Goal: Information Seeking & Learning: Find specific fact

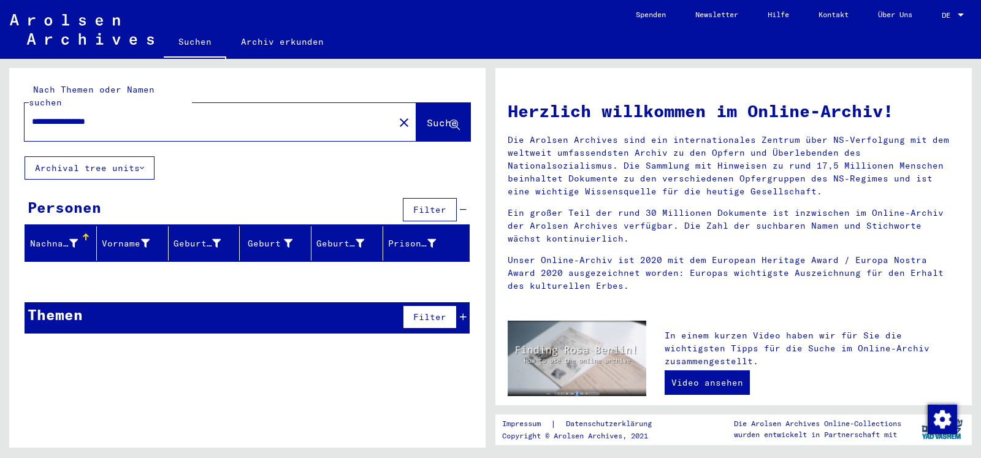
drag, startPoint x: 116, startPoint y: 106, endPoint x: 0, endPoint y: 102, distance: 116.5
click at [32, 115] on input "**********" at bounding box center [206, 121] width 348 height 13
click at [145, 115] on input "**********" at bounding box center [206, 121] width 348 height 13
click at [63, 115] on input "**********" at bounding box center [206, 121] width 348 height 13
type input "**********"
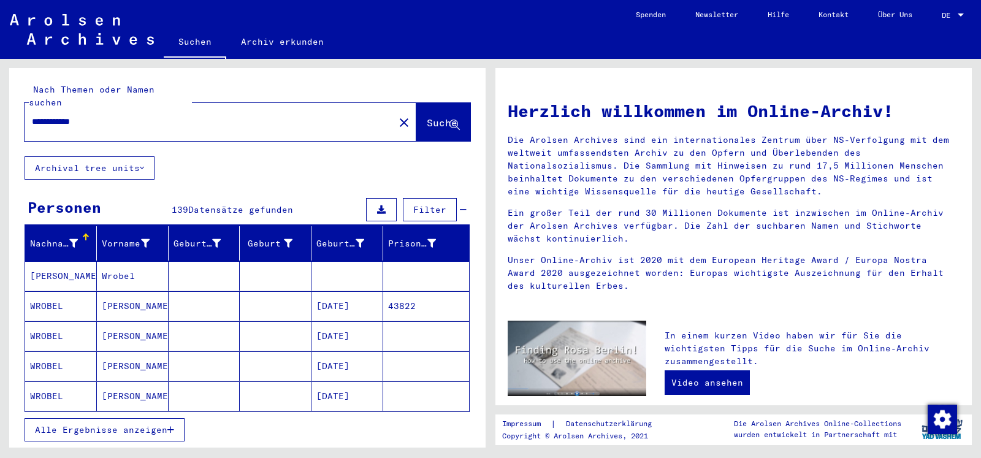
click at [59, 261] on mat-cell "[PERSON_NAME]" at bounding box center [61, 275] width 72 height 29
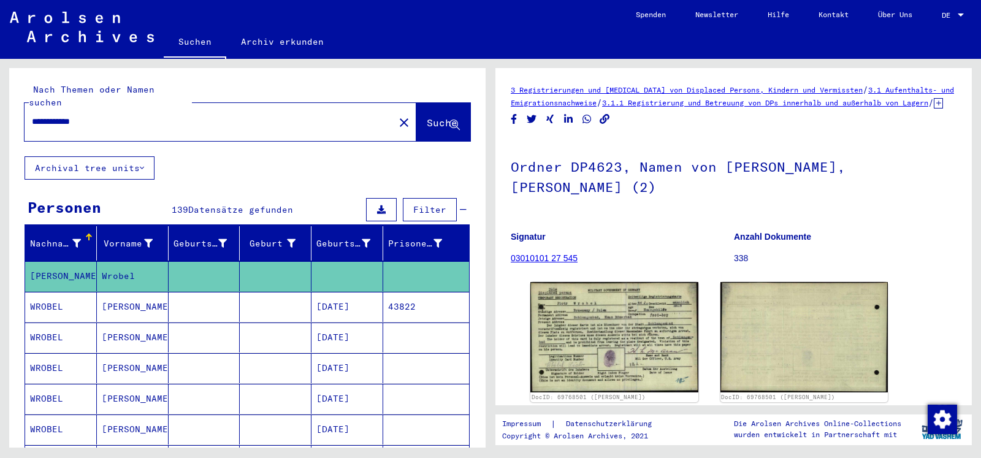
scroll to position [132, 0]
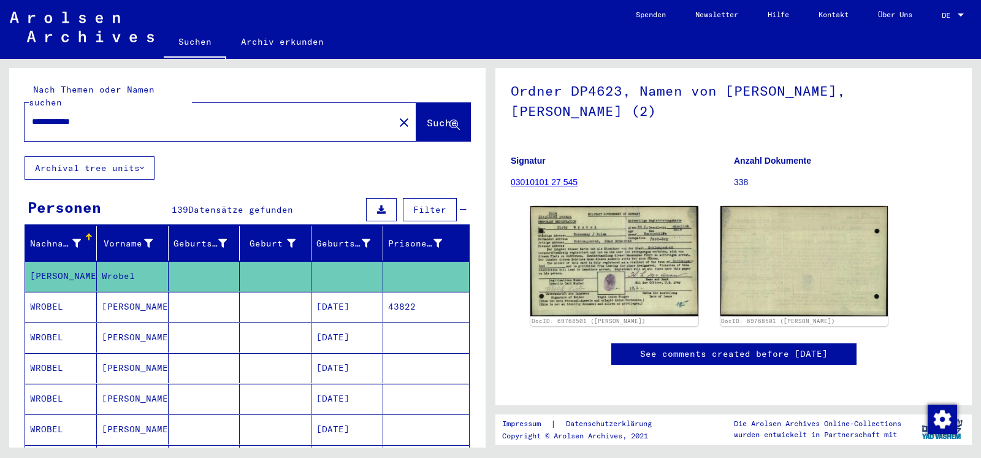
click at [132, 298] on mat-cell "[PERSON_NAME]" at bounding box center [133, 307] width 72 height 30
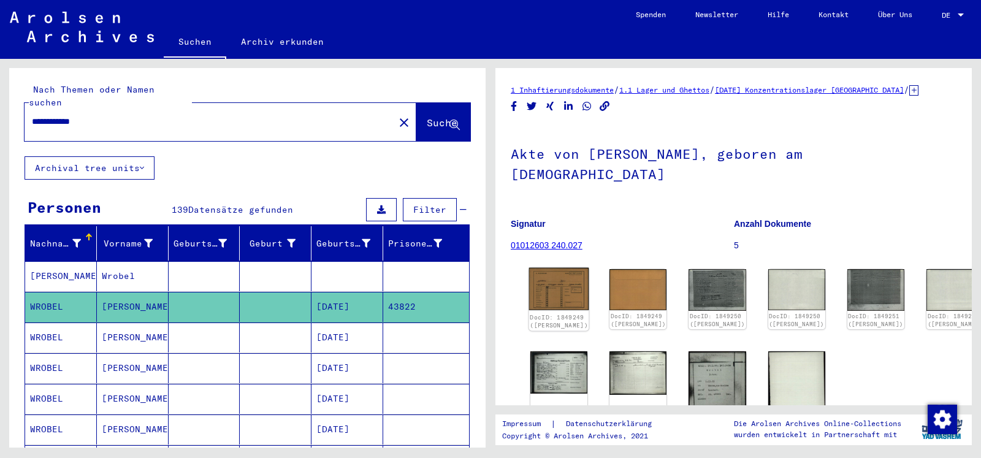
click at [542, 268] on img at bounding box center [559, 289] width 60 height 43
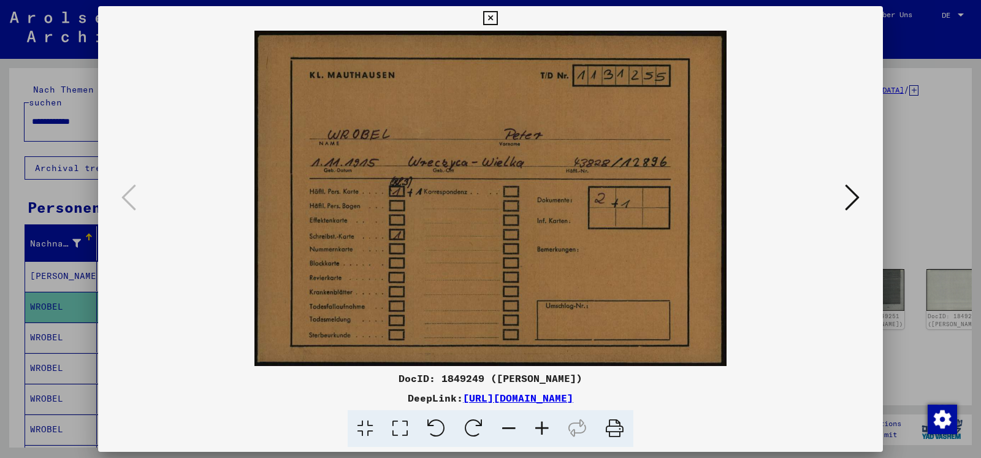
click at [851, 205] on icon at bounding box center [852, 197] width 15 height 29
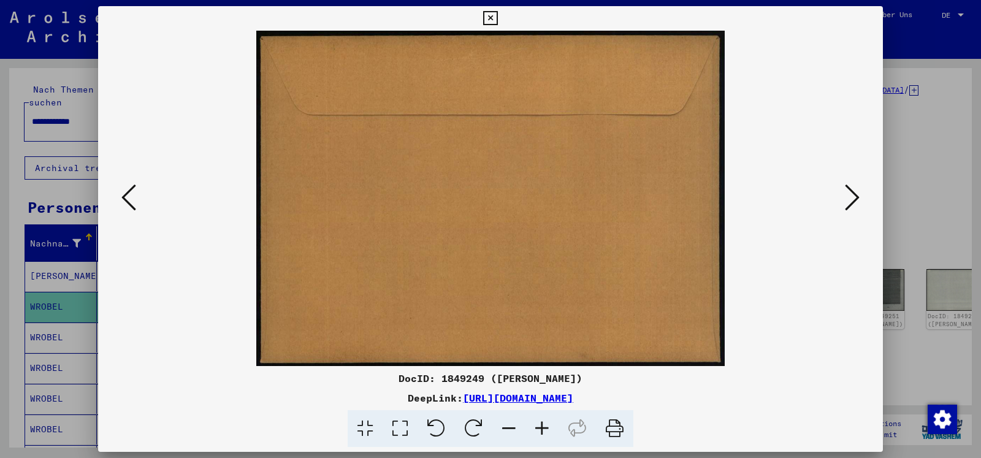
click at [851, 205] on icon at bounding box center [852, 197] width 15 height 29
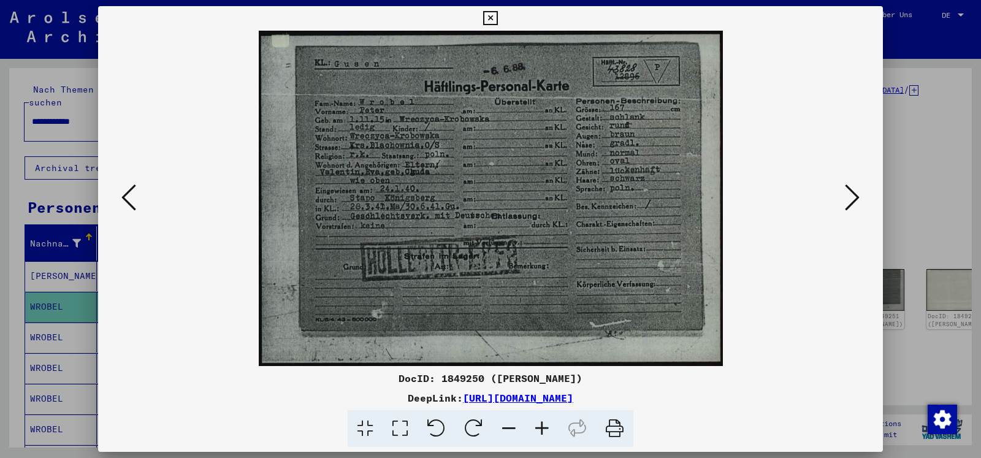
click at [851, 205] on icon at bounding box center [852, 197] width 15 height 29
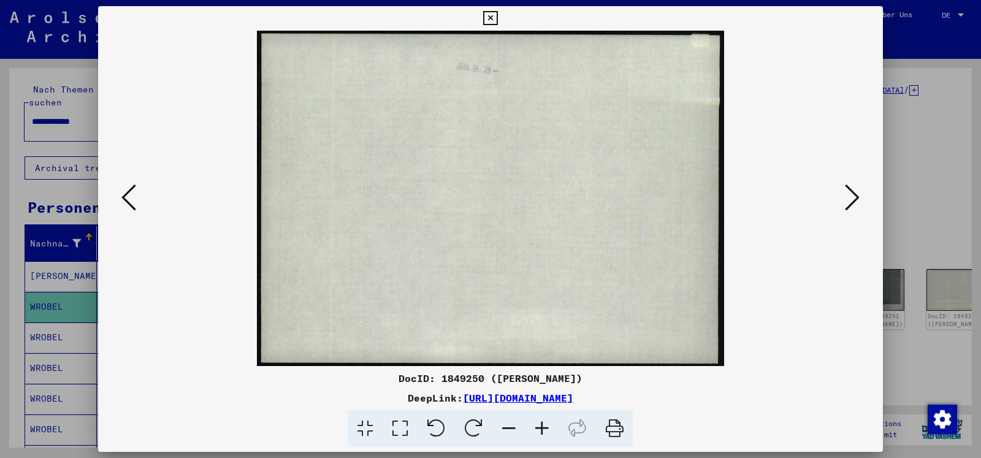
click at [851, 205] on icon at bounding box center [852, 197] width 15 height 29
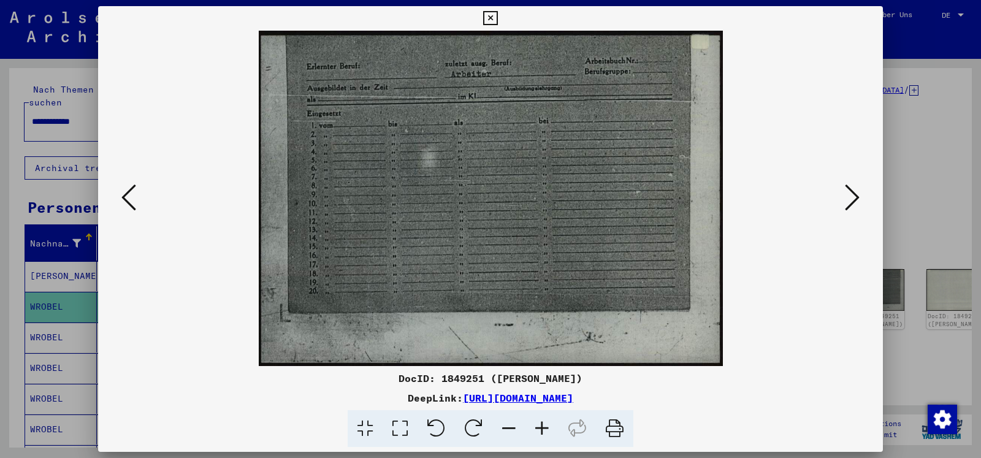
click at [851, 205] on icon at bounding box center [852, 197] width 15 height 29
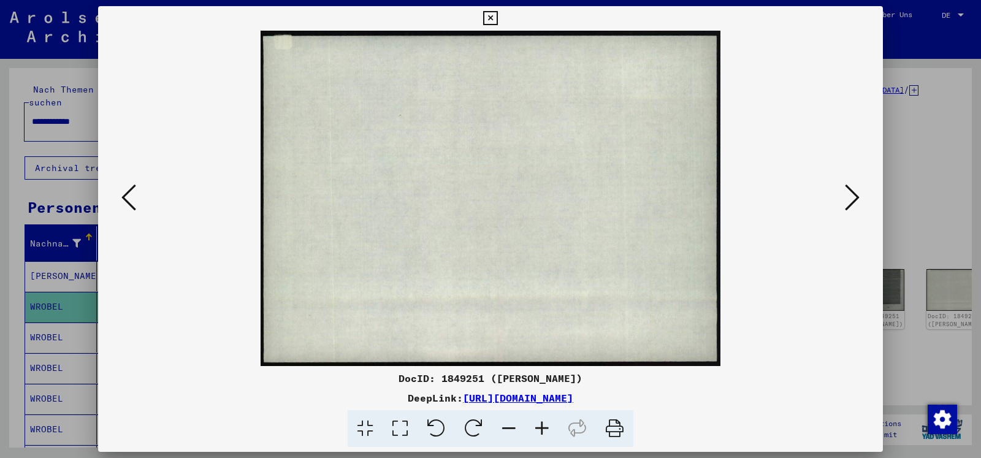
click at [851, 205] on icon at bounding box center [852, 197] width 15 height 29
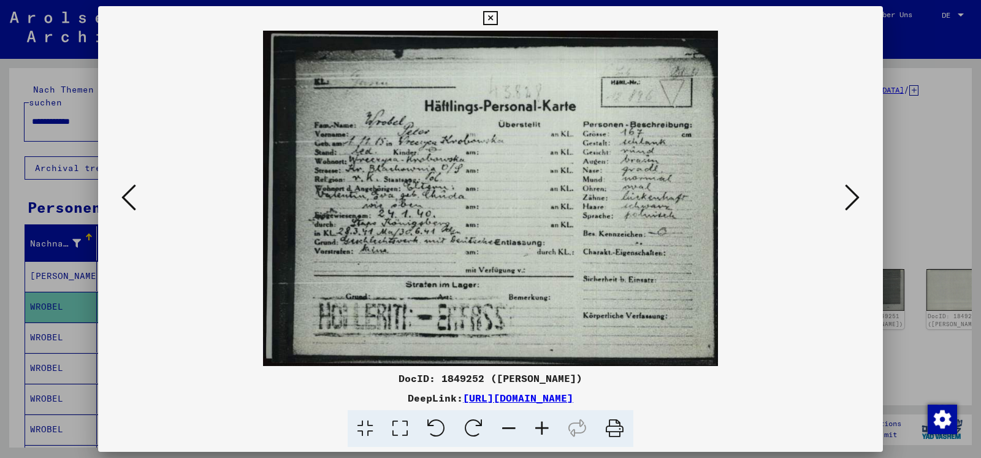
click at [851, 205] on icon at bounding box center [852, 197] width 15 height 29
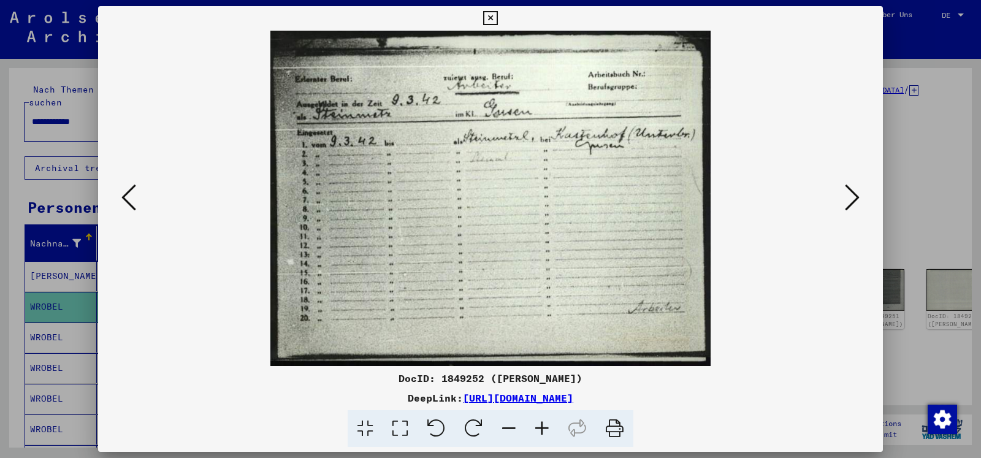
click at [851, 205] on icon at bounding box center [852, 197] width 15 height 29
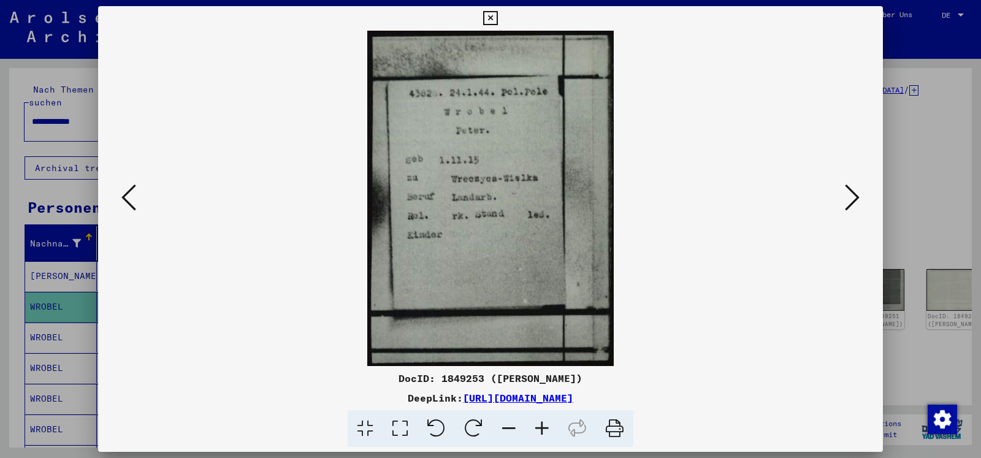
click at [851, 205] on icon at bounding box center [852, 197] width 15 height 29
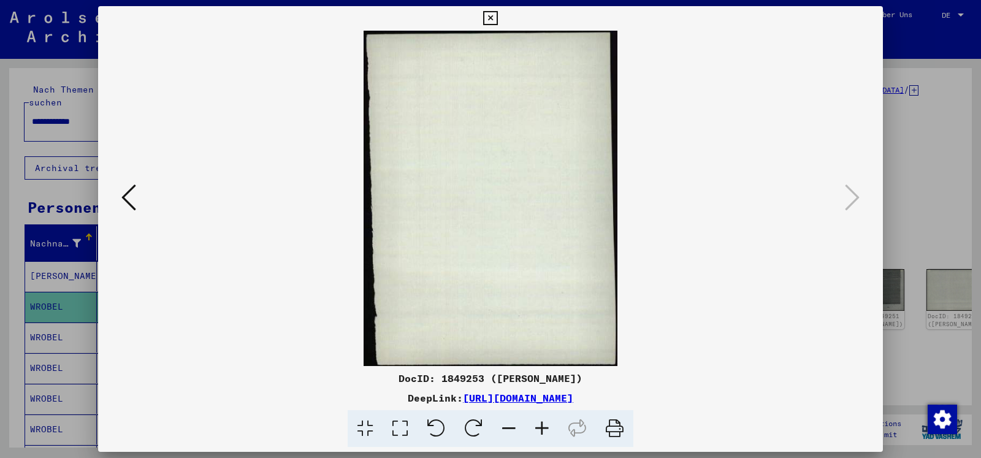
click at [501, 12] on button at bounding box center [489, 18] width 21 height 25
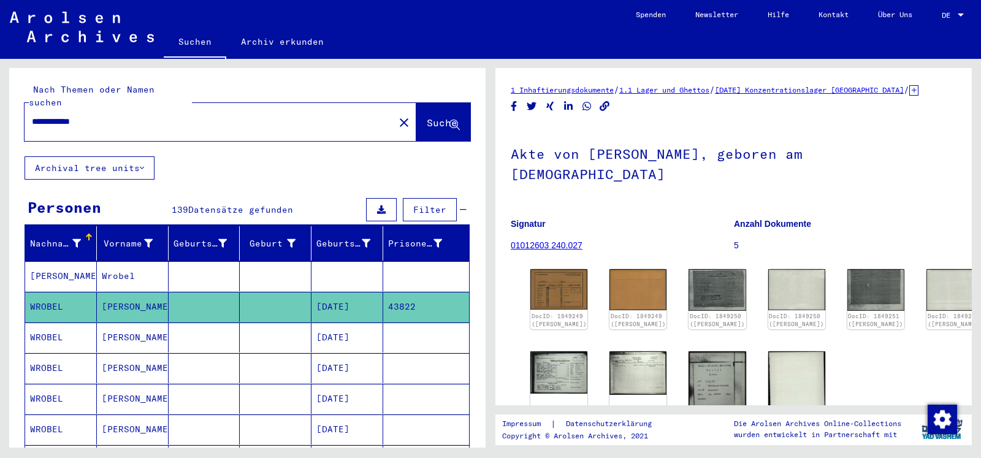
click at [111, 337] on mat-cell "[PERSON_NAME]" at bounding box center [133, 337] width 72 height 30
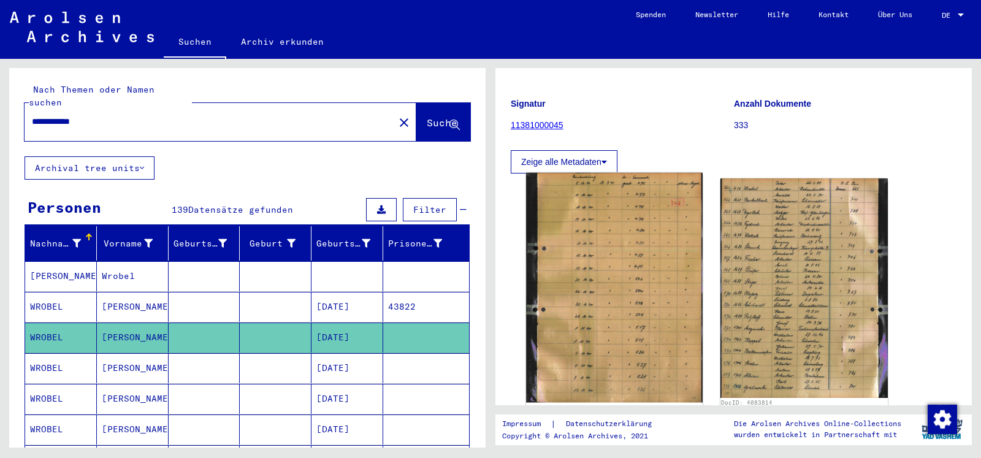
scroll to position [132, 0]
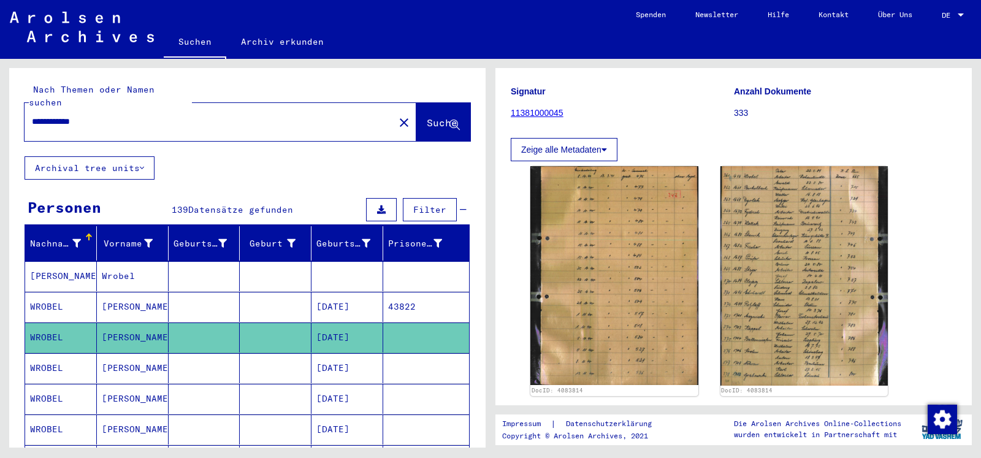
click at [134, 353] on mat-cell "[PERSON_NAME]" at bounding box center [133, 368] width 72 height 30
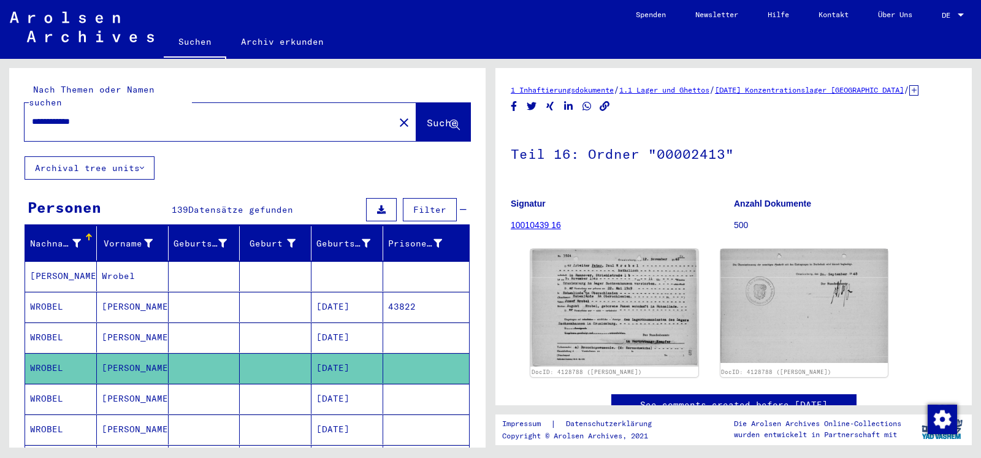
scroll to position [129, 0]
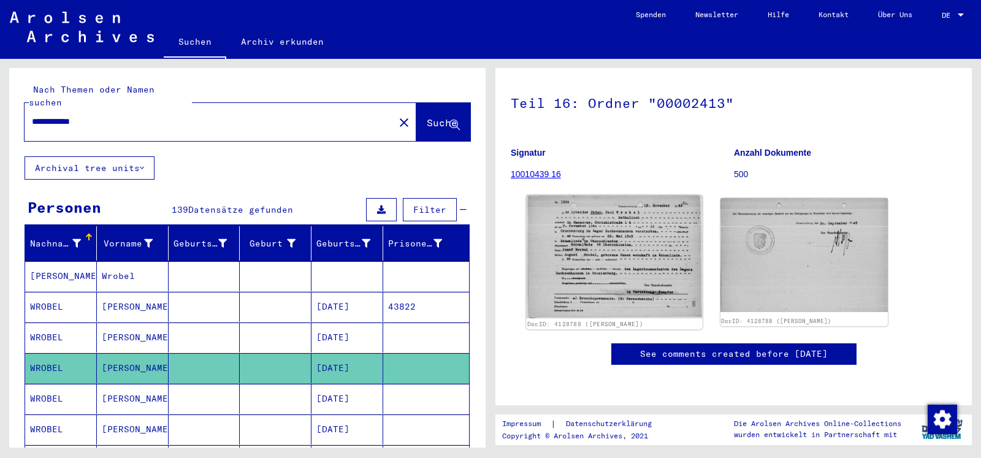
click at [670, 195] on img at bounding box center [614, 257] width 176 height 124
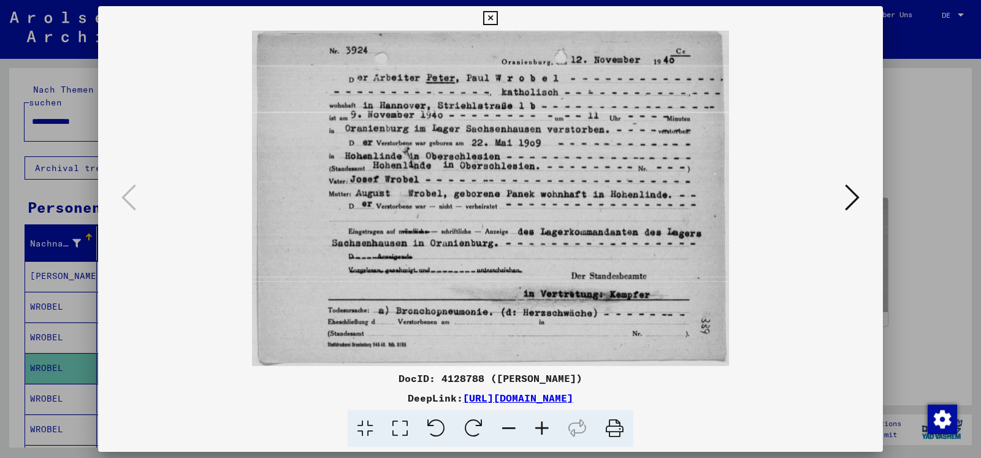
click at [497, 11] on icon at bounding box center [490, 18] width 14 height 15
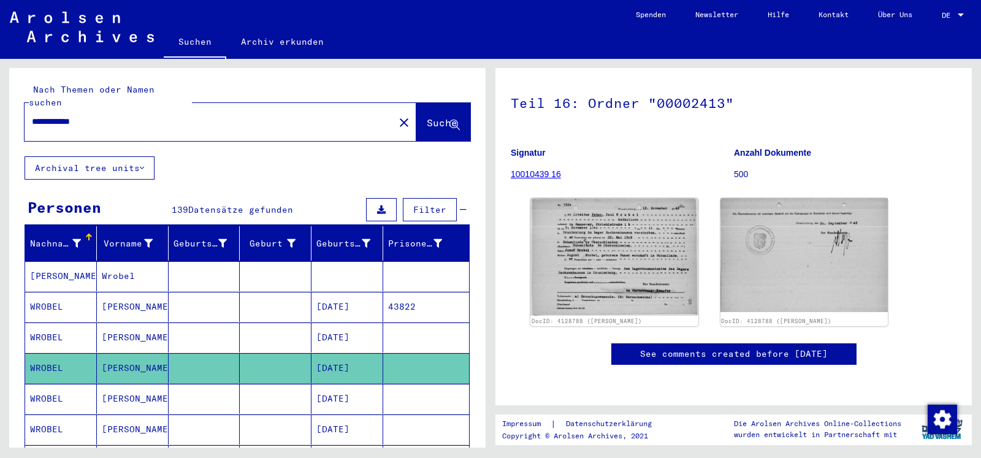
click at [69, 384] on mat-cell "WROBEL" at bounding box center [61, 399] width 72 height 30
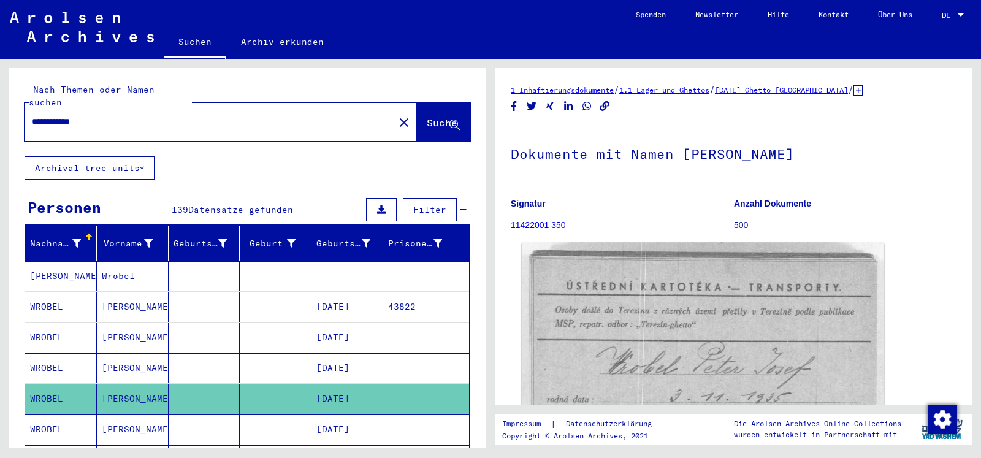
scroll to position [199, 0]
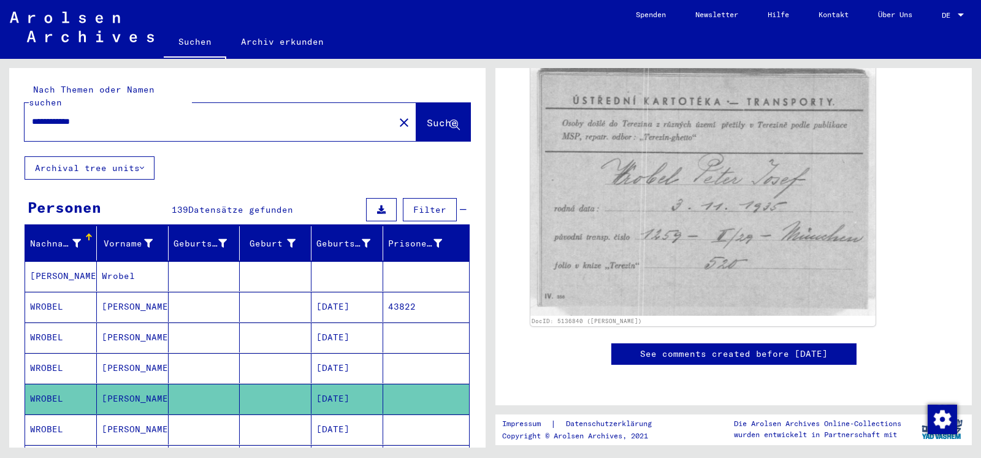
click at [59, 419] on icon at bounding box center [51, 408] width 31 height 49
click at [320, 414] on mat-cell "[DATE]" at bounding box center [347, 429] width 72 height 30
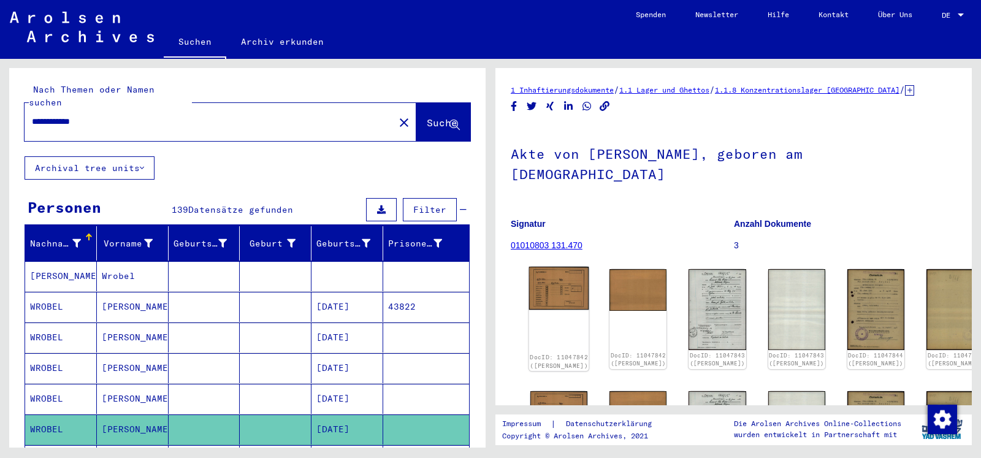
click at [552, 267] on img at bounding box center [559, 288] width 60 height 43
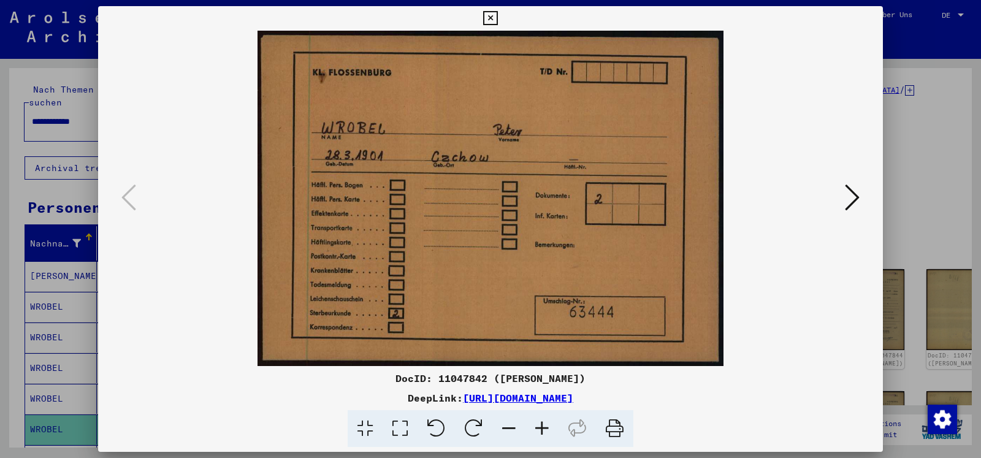
click at [853, 185] on icon at bounding box center [852, 197] width 15 height 29
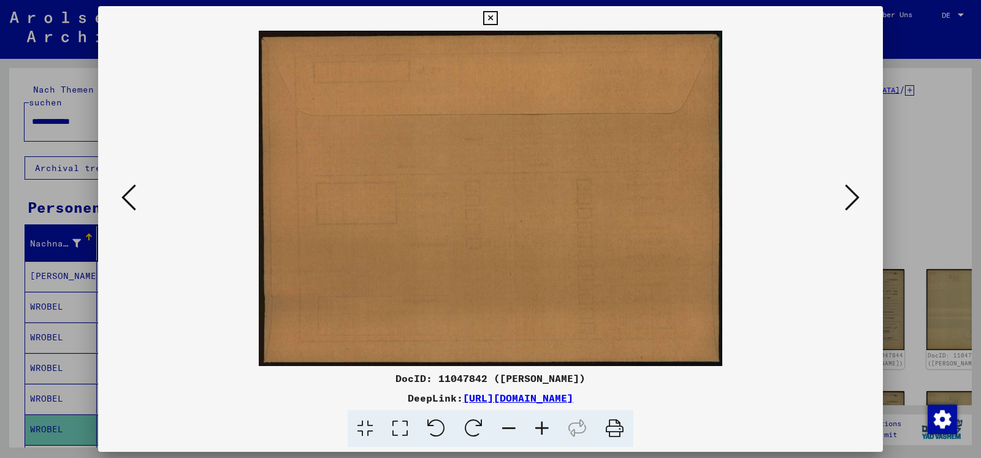
click at [853, 185] on icon at bounding box center [852, 197] width 15 height 29
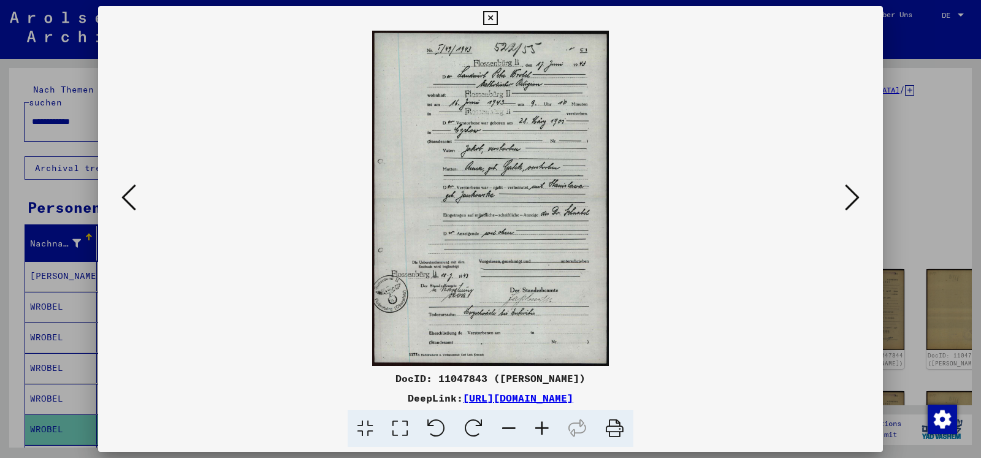
click at [853, 185] on icon at bounding box center [852, 197] width 15 height 29
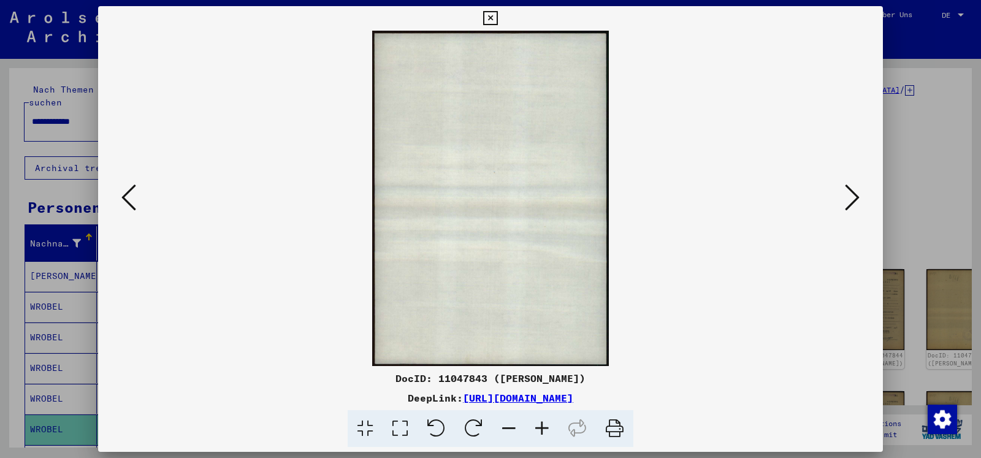
click at [853, 185] on icon at bounding box center [852, 197] width 15 height 29
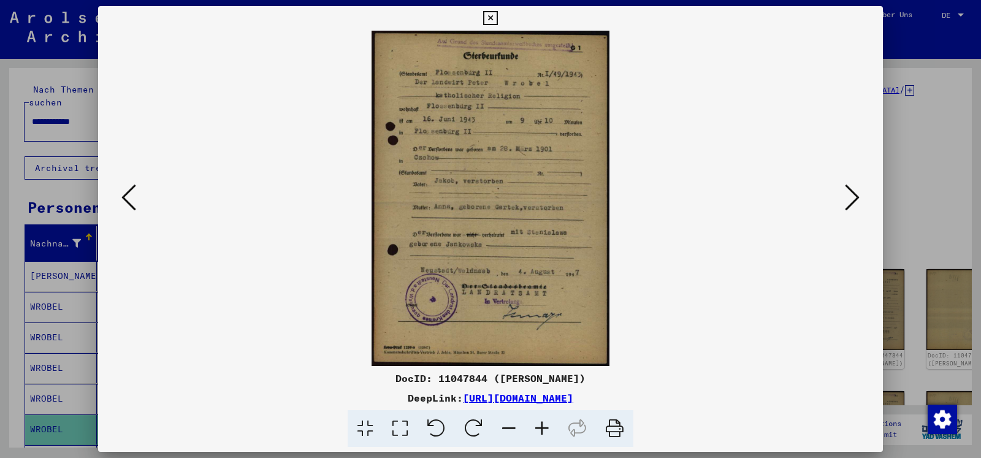
click at [853, 184] on icon at bounding box center [852, 197] width 15 height 29
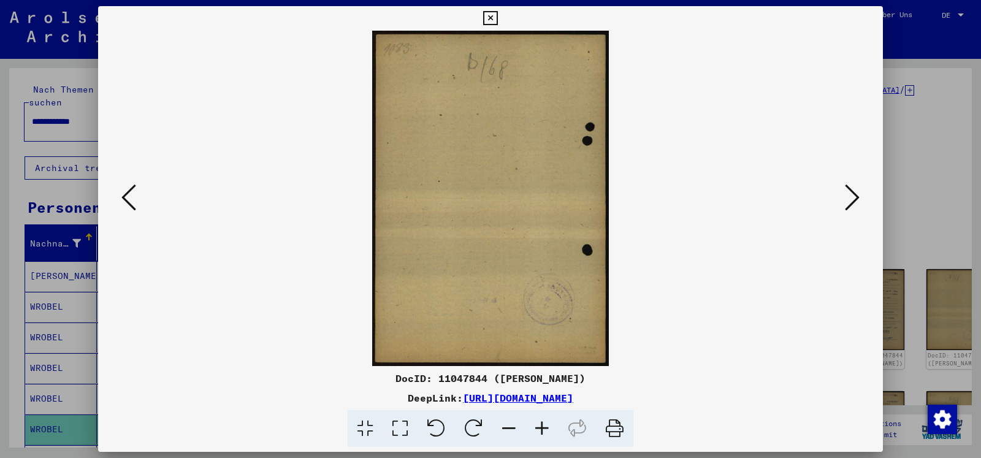
click at [853, 184] on icon at bounding box center [852, 197] width 15 height 29
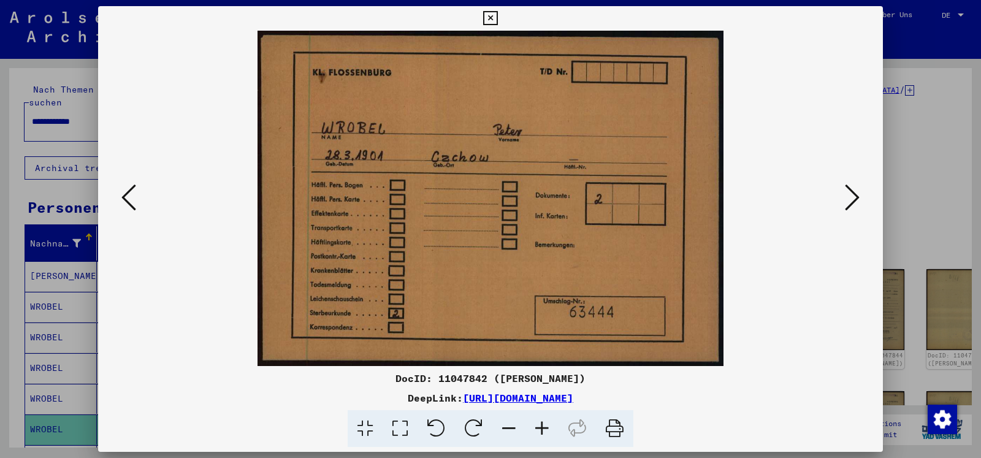
click at [853, 184] on icon at bounding box center [852, 197] width 15 height 29
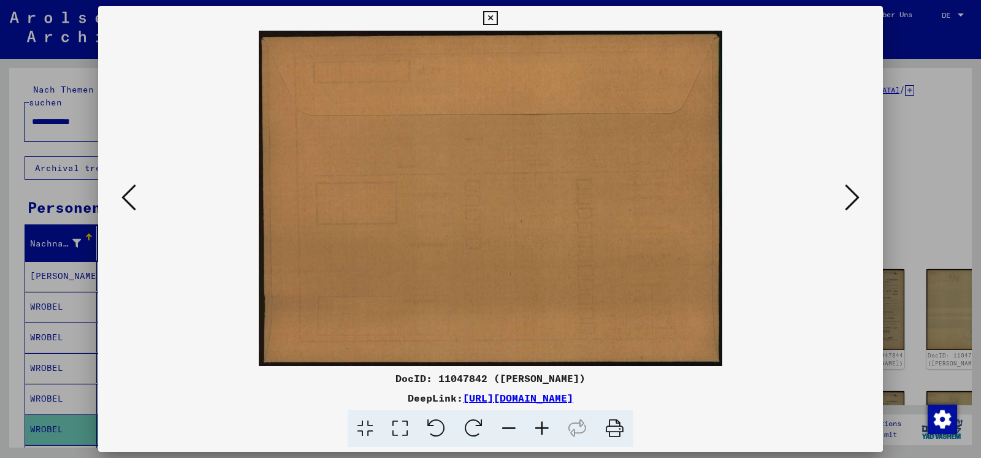
click at [853, 184] on icon at bounding box center [852, 197] width 15 height 29
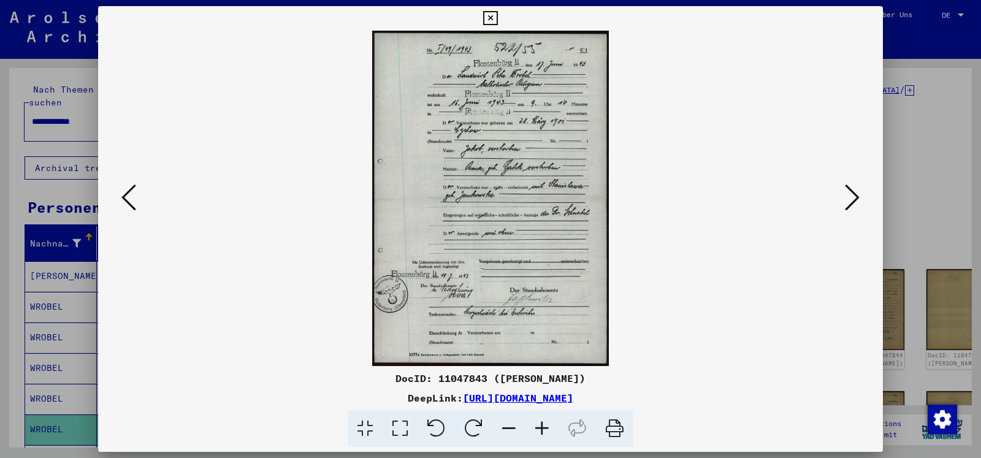
click at [853, 184] on icon at bounding box center [852, 197] width 15 height 29
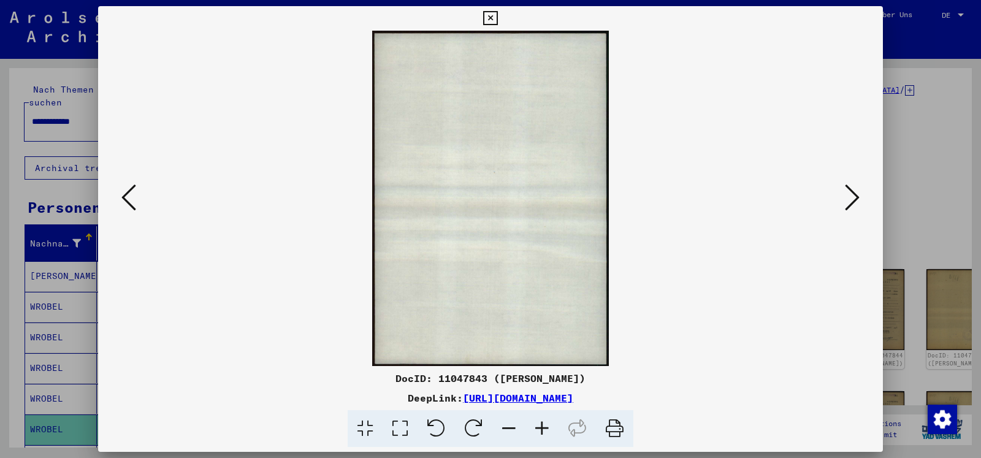
click at [853, 183] on button at bounding box center [852, 198] width 22 height 35
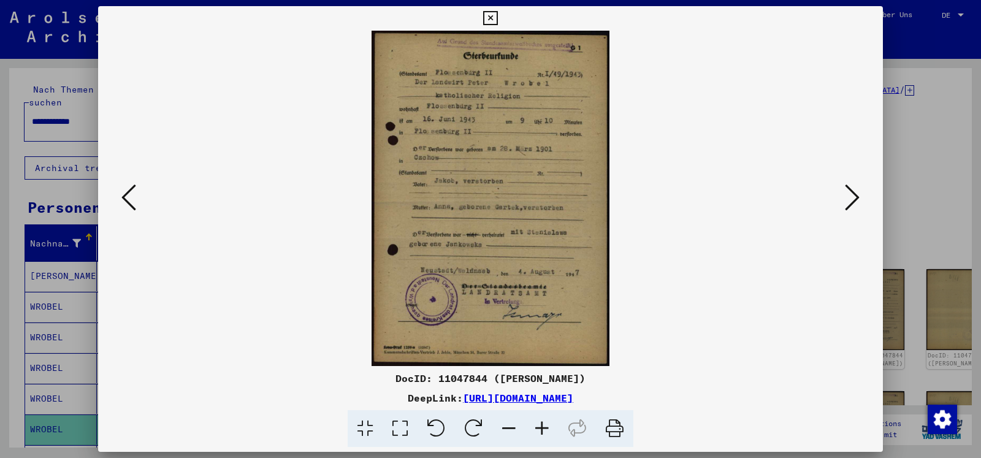
click at [853, 183] on button at bounding box center [852, 198] width 22 height 35
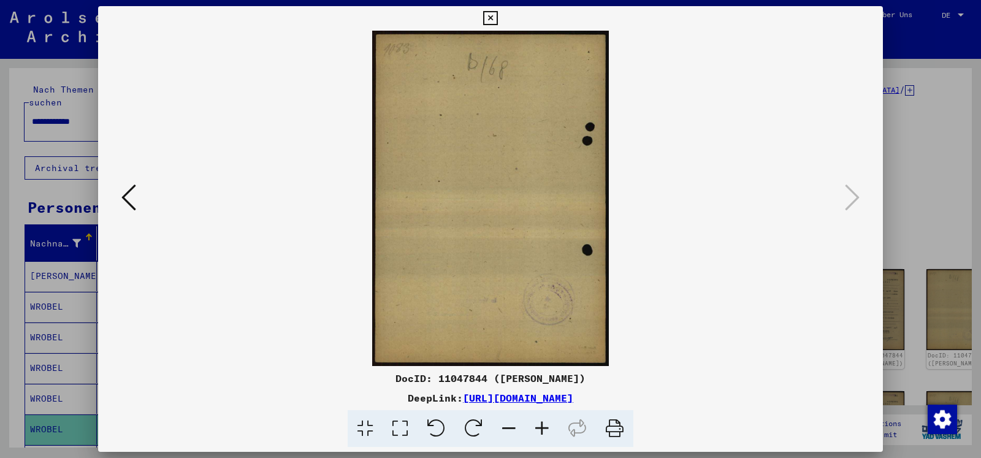
click at [497, 12] on icon at bounding box center [490, 18] width 14 height 15
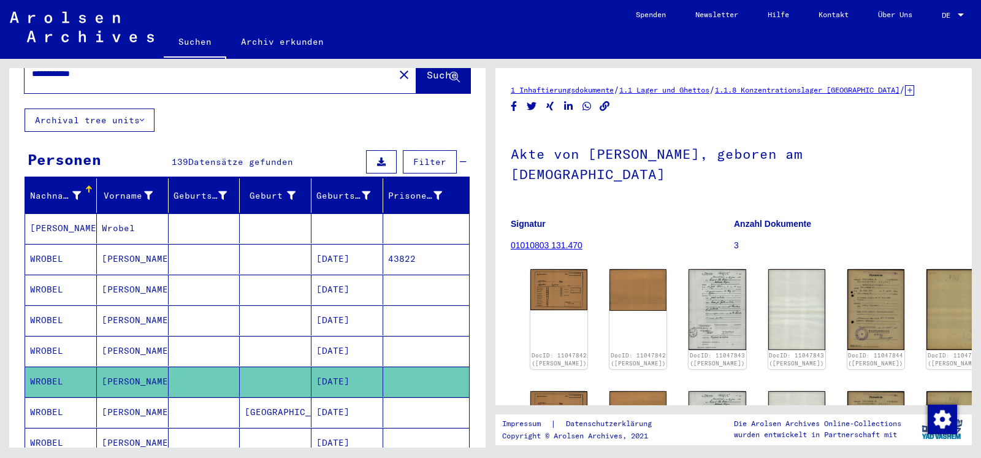
scroll to position [132, 0]
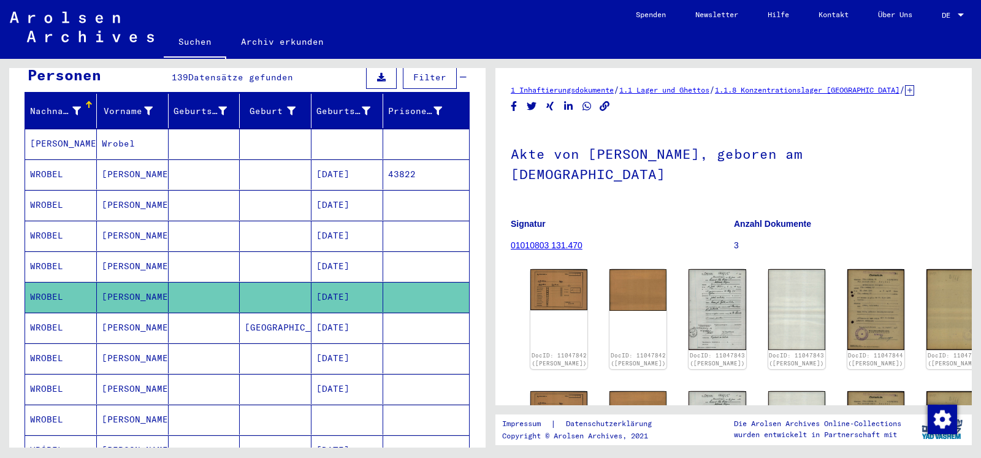
click at [169, 318] on mat-cell at bounding box center [205, 328] width 72 height 30
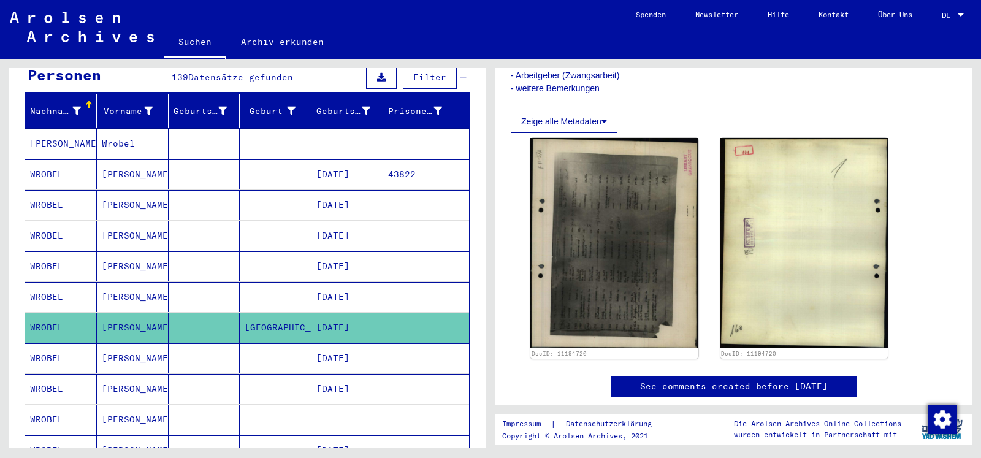
scroll to position [397, 0]
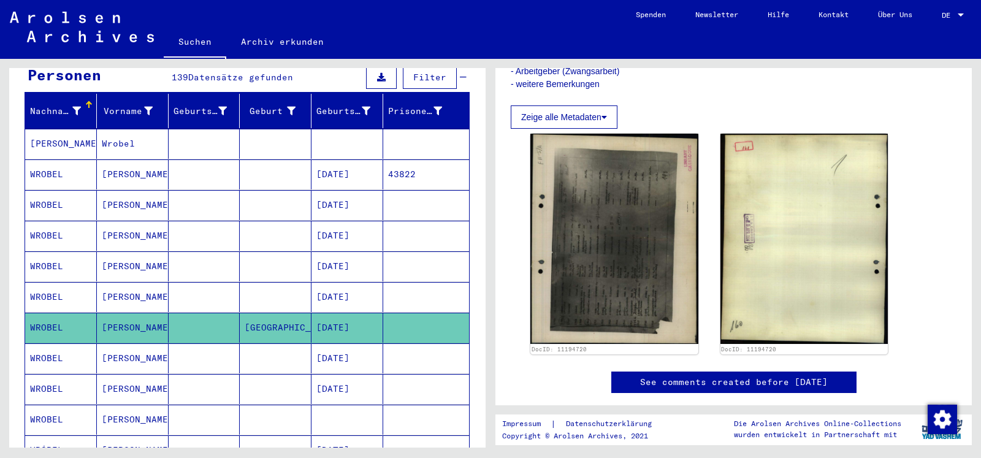
click at [65, 343] on mat-cell "WROBEL" at bounding box center [61, 358] width 72 height 30
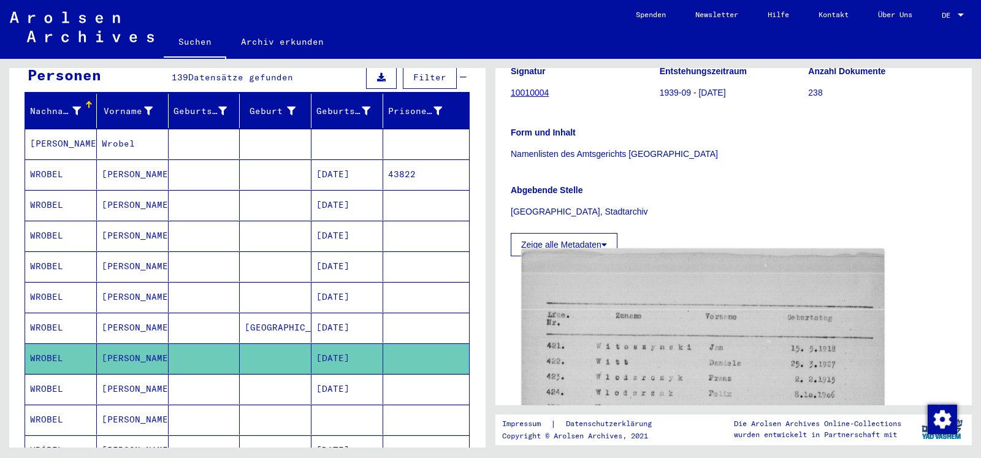
scroll to position [331, 0]
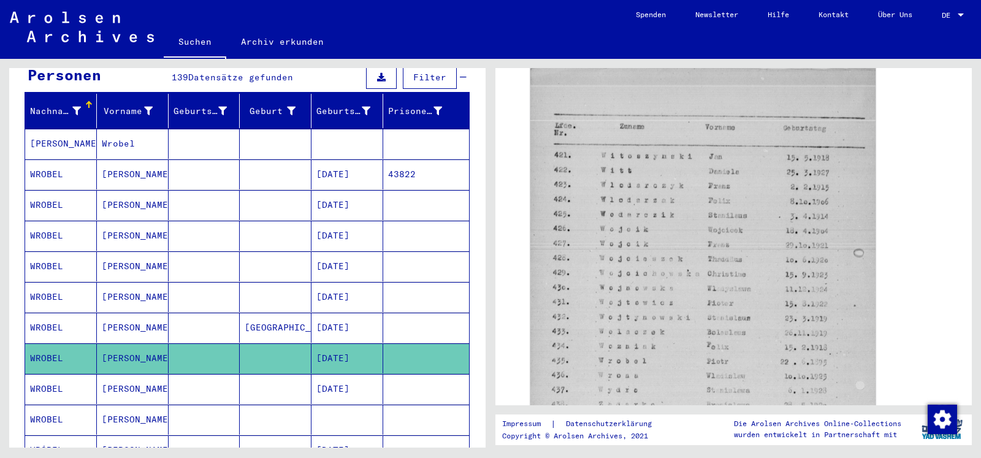
click at [144, 376] on mat-cell "[PERSON_NAME]" at bounding box center [133, 389] width 72 height 30
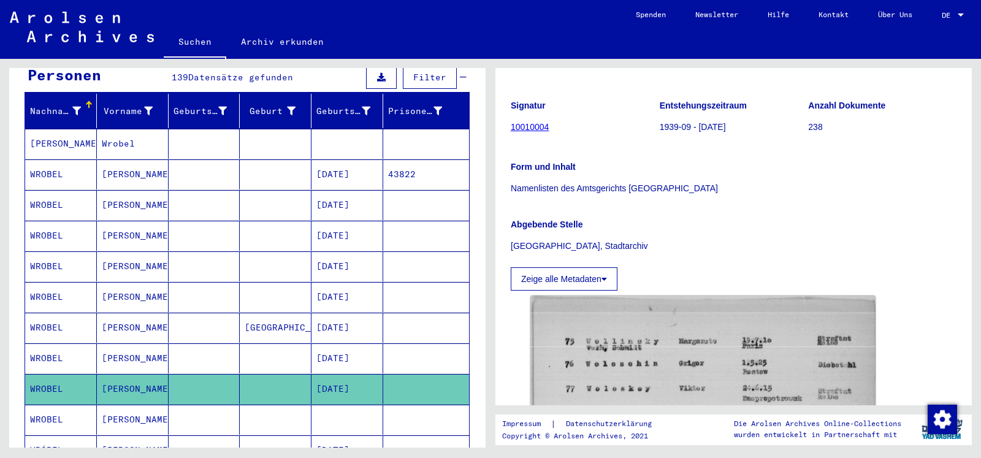
scroll to position [397, 0]
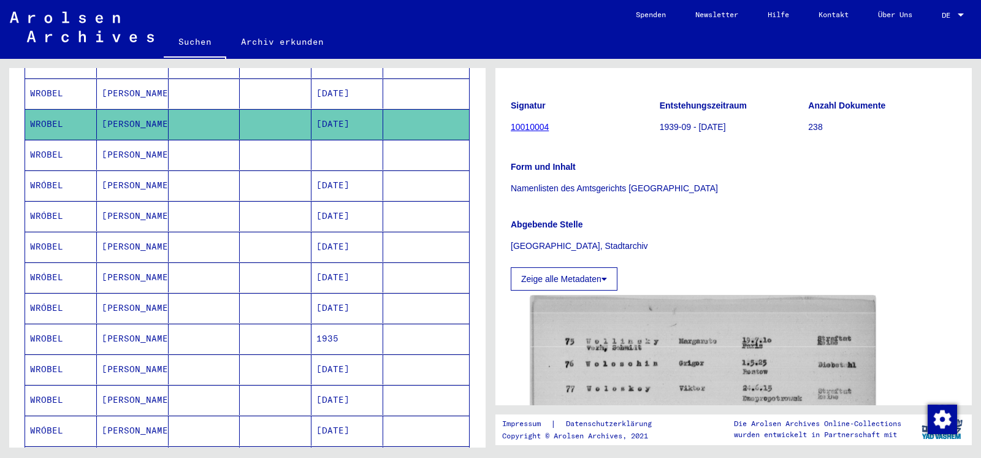
click at [76, 143] on mat-cell "WROBEL" at bounding box center [61, 155] width 72 height 30
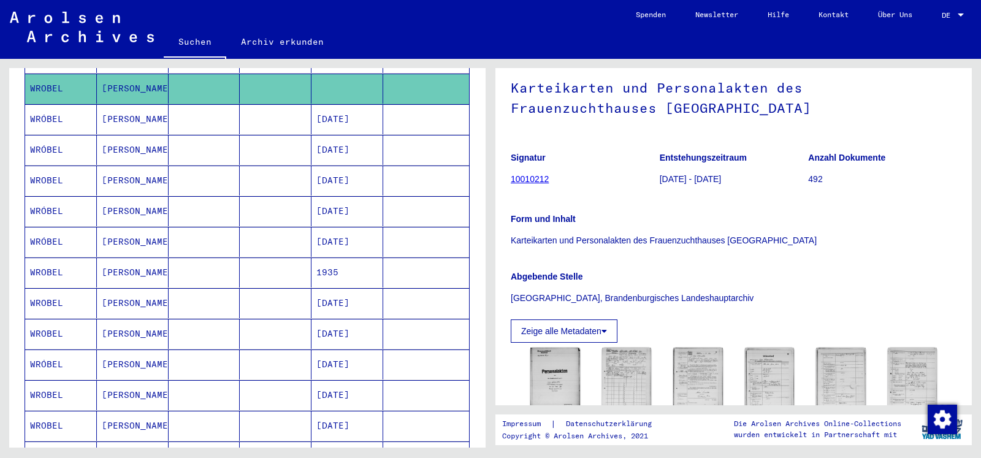
scroll to position [331, 0]
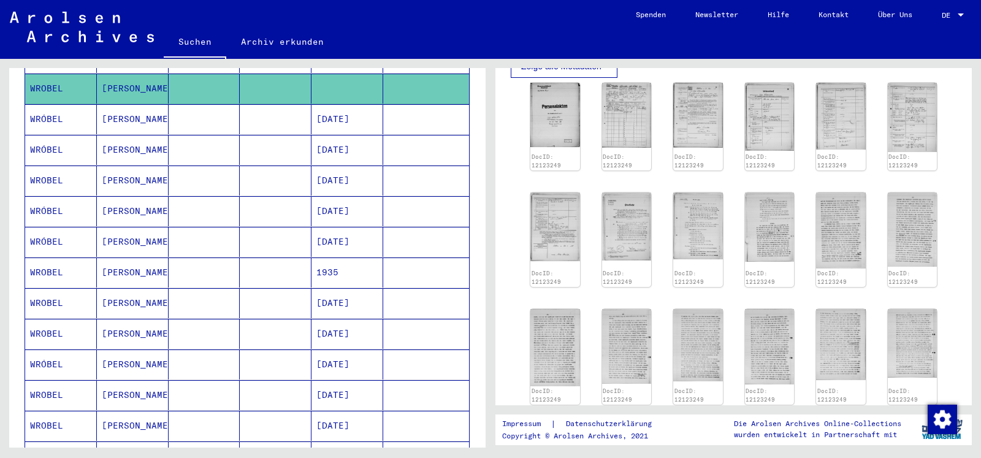
click at [114, 104] on mat-cell "[PERSON_NAME]" at bounding box center [133, 119] width 72 height 30
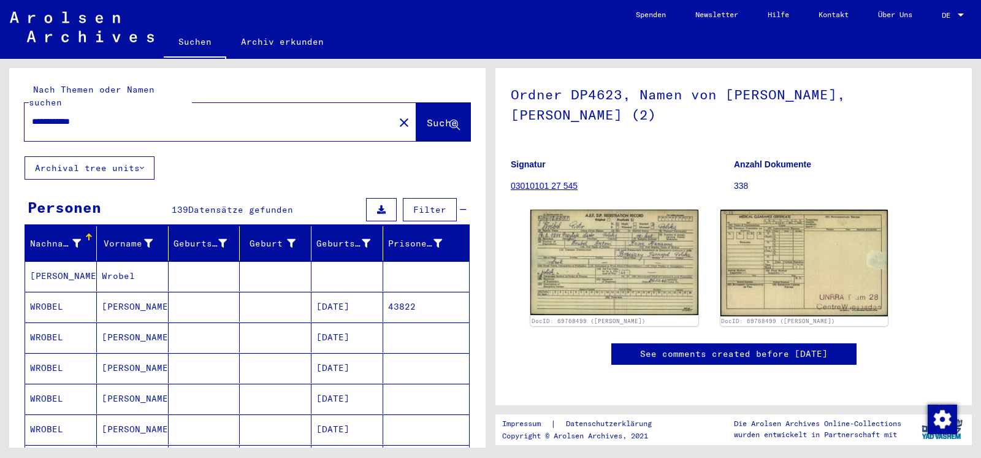
drag, startPoint x: 129, startPoint y: 112, endPoint x: 14, endPoint y: 110, distance: 115.2
click at [14, 110] on div "**********" at bounding box center [247, 112] width 476 height 88
drag, startPoint x: 101, startPoint y: 113, endPoint x: 0, endPoint y: 90, distance: 103.0
click at [32, 115] on input "**********" at bounding box center [209, 121] width 355 height 13
type input "********"
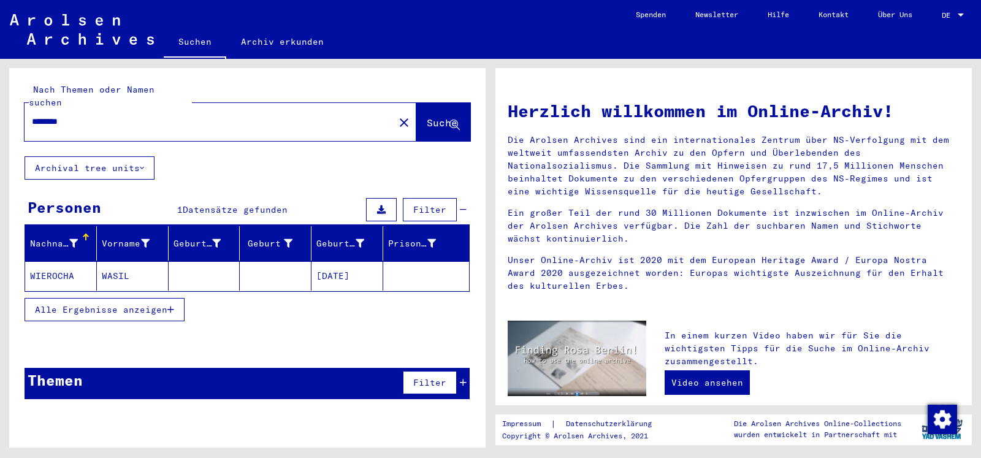
click at [134, 261] on mat-cell "WASIL" at bounding box center [133, 275] width 72 height 29
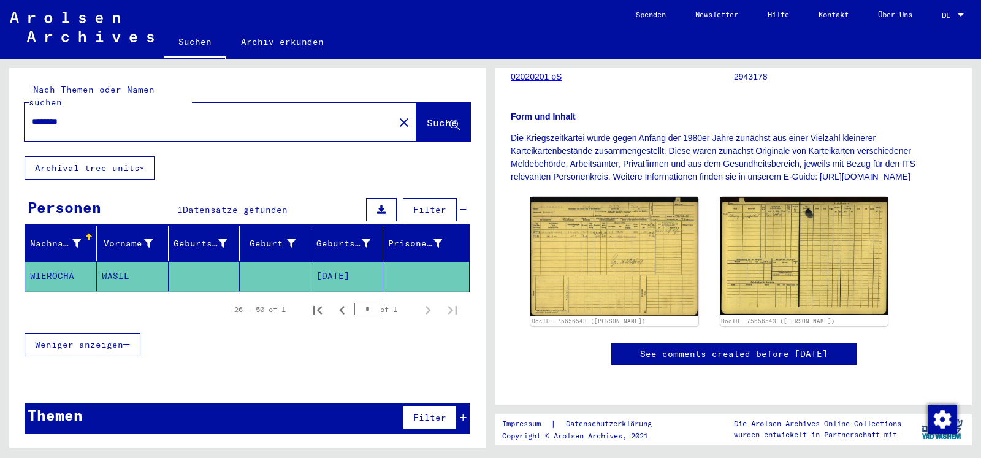
scroll to position [122, 0]
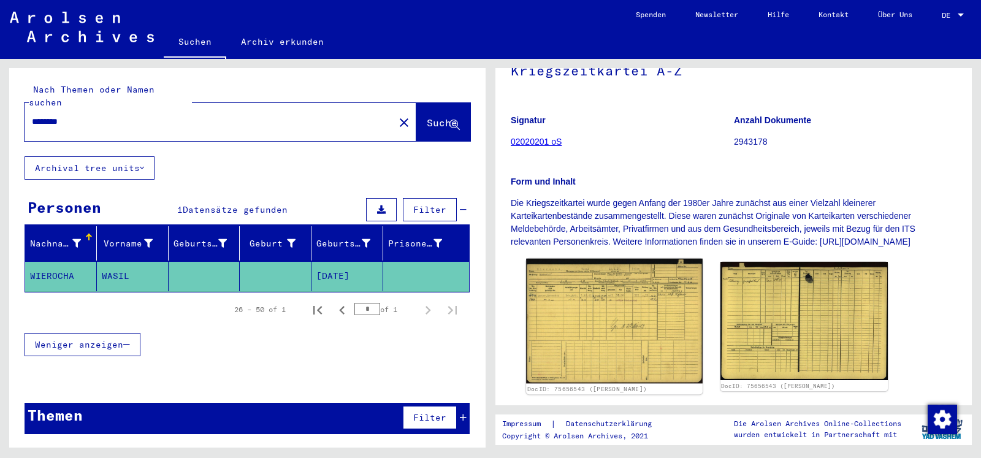
click at [614, 327] on img at bounding box center [614, 321] width 176 height 125
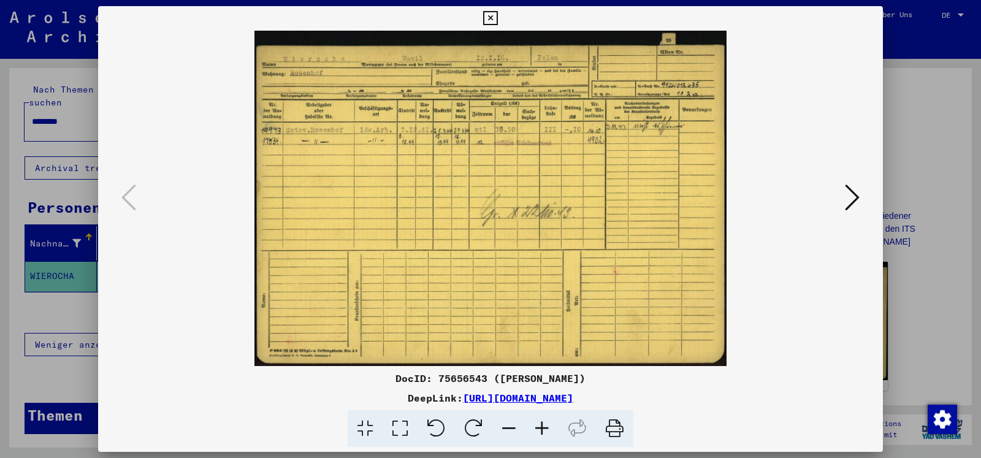
click at [535, 433] on icon at bounding box center [541, 428] width 33 height 37
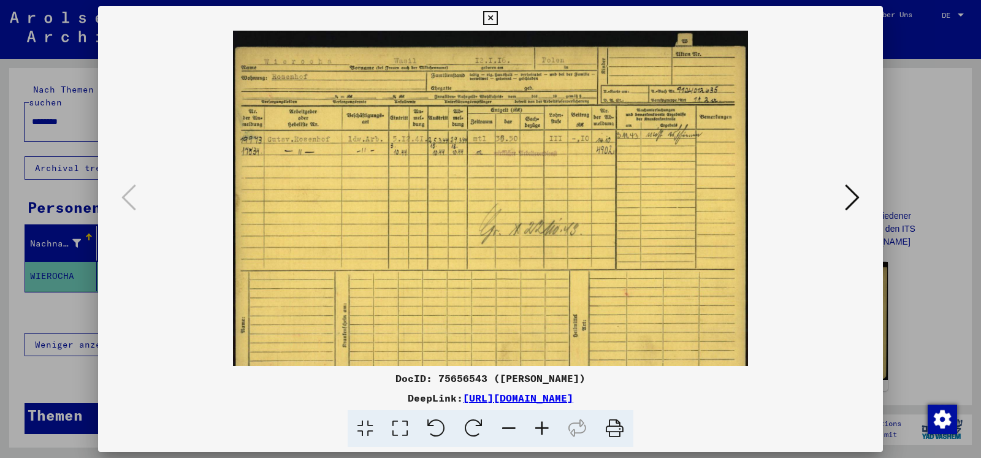
click at [535, 434] on icon at bounding box center [541, 428] width 33 height 37
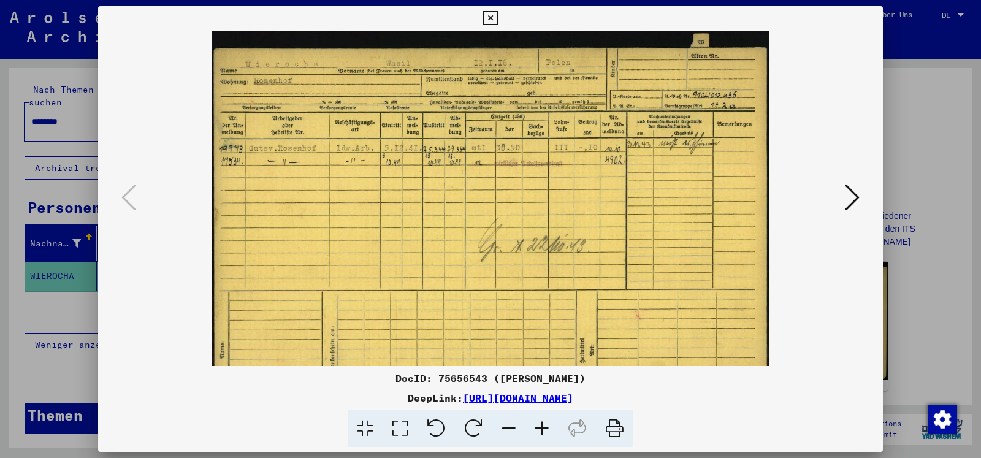
click at [535, 434] on icon at bounding box center [541, 428] width 33 height 37
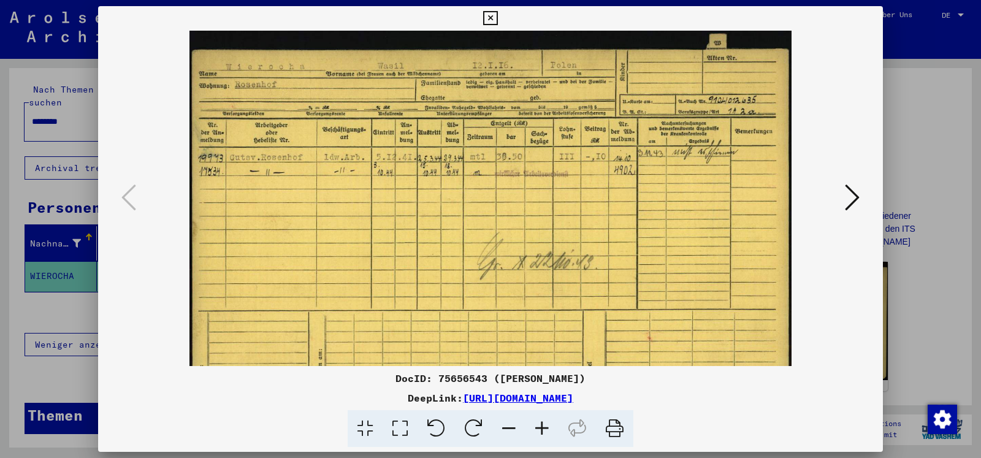
click at [538, 434] on icon at bounding box center [541, 428] width 33 height 37
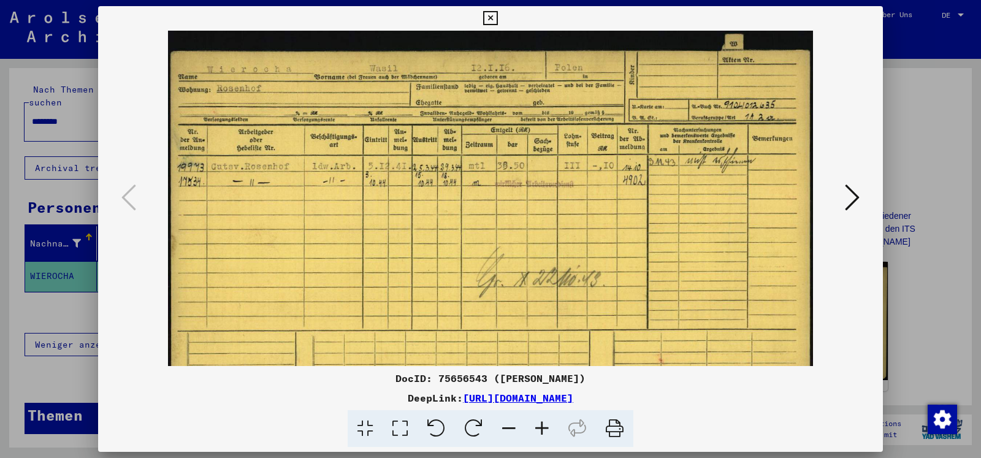
click at [538, 434] on icon at bounding box center [541, 428] width 33 height 37
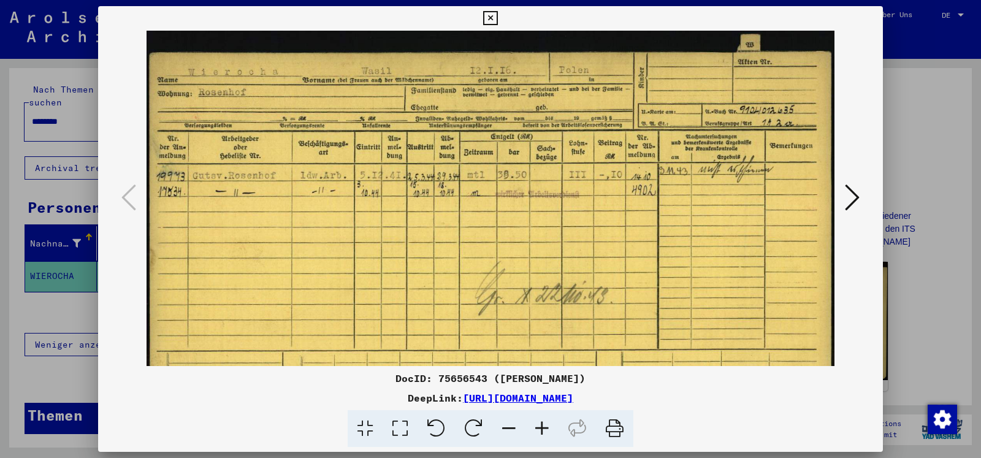
click at [538, 434] on icon at bounding box center [541, 428] width 33 height 37
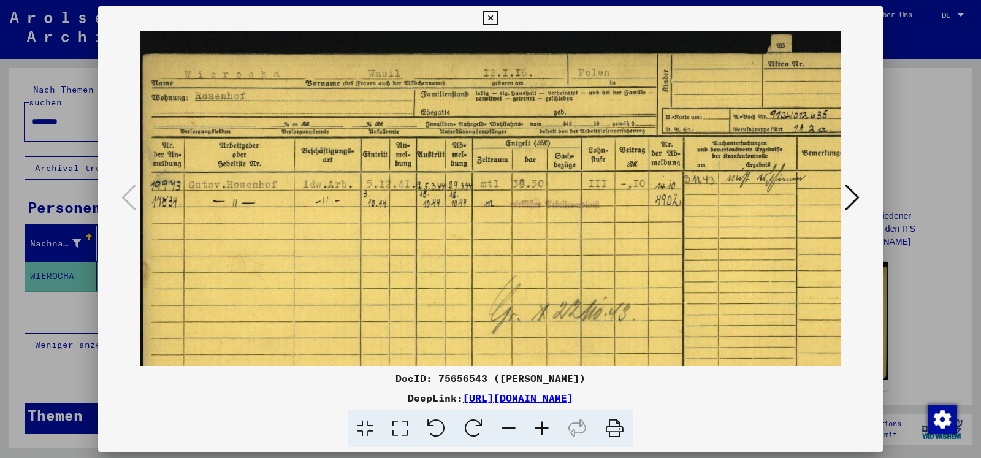
click at [847, 196] on icon at bounding box center [852, 197] width 15 height 29
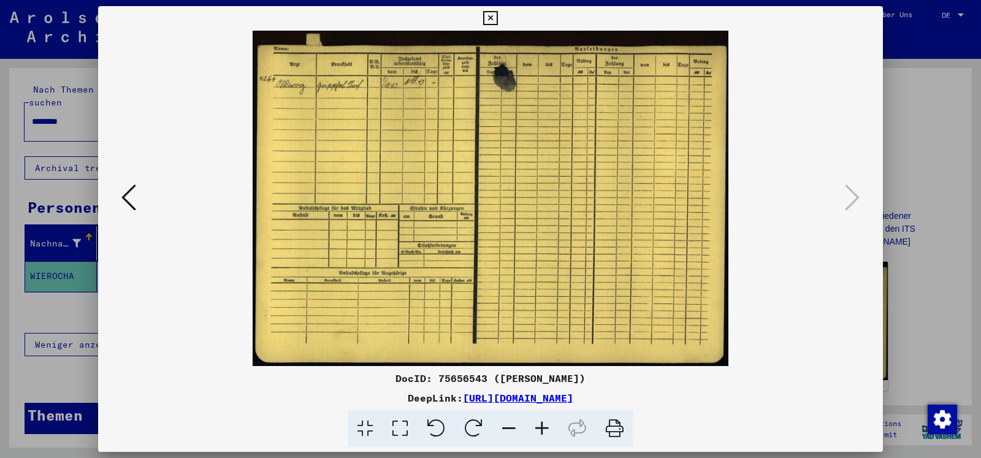
click at [497, 21] on icon at bounding box center [490, 18] width 14 height 15
